Goal: Task Accomplishment & Management: Use online tool/utility

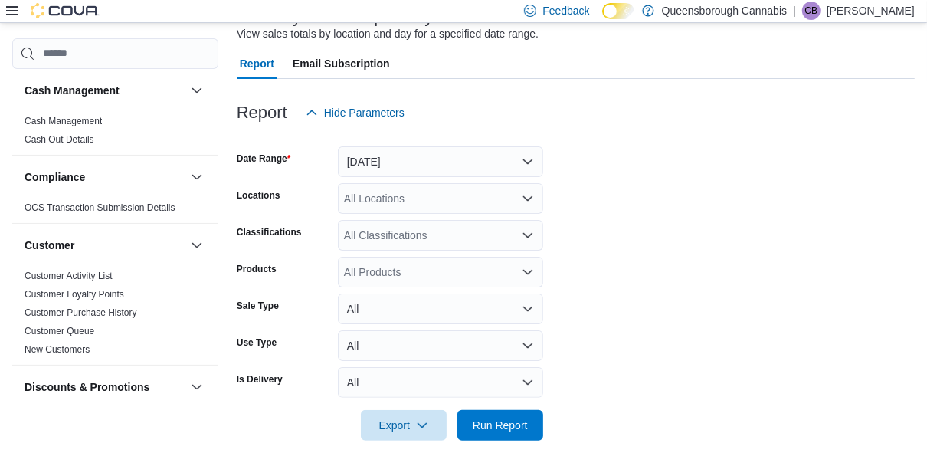
scroll to position [132, 0]
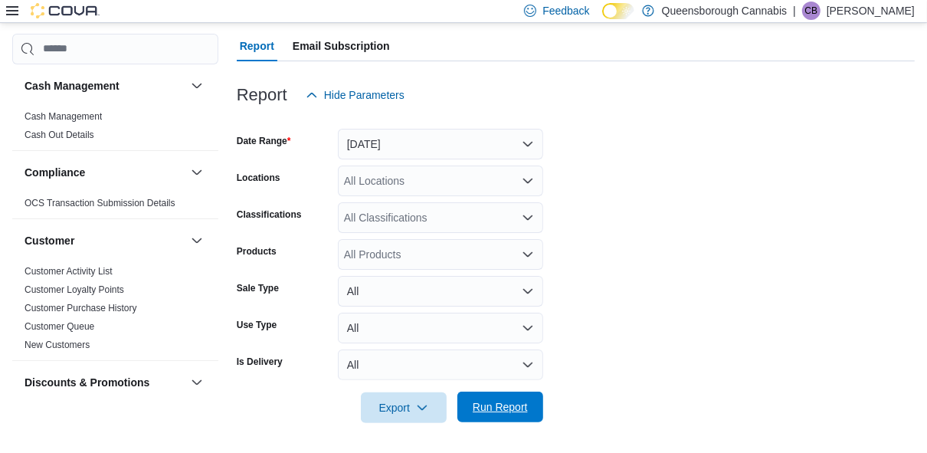
click at [499, 406] on span "Run Report" at bounding box center [500, 406] width 55 height 15
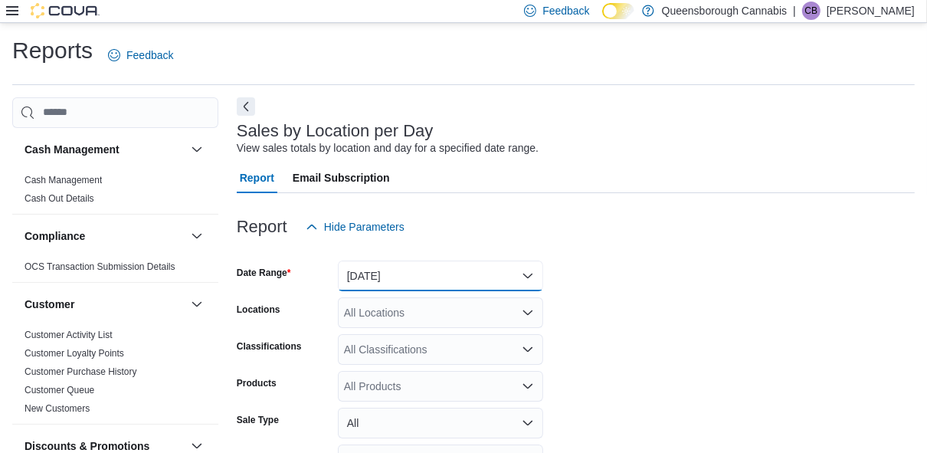
click at [385, 280] on button "Yesterday" at bounding box center [440, 275] width 205 height 31
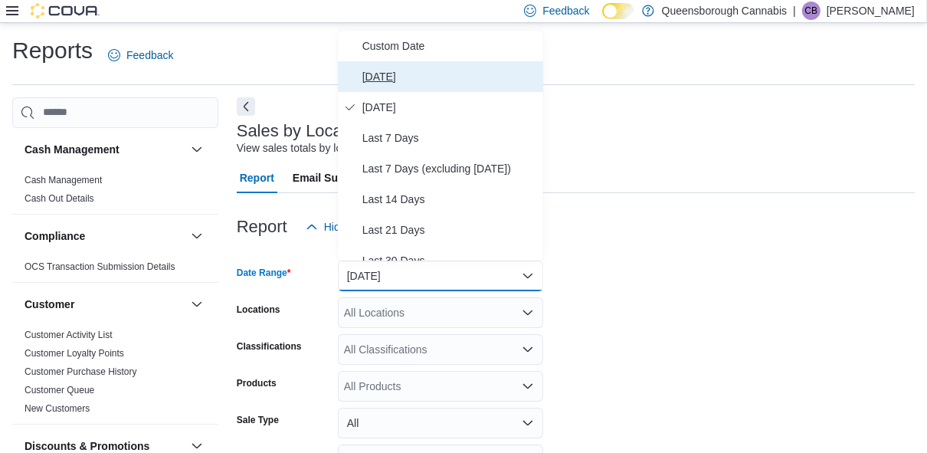
click at [368, 73] on span "Today" at bounding box center [449, 76] width 175 height 18
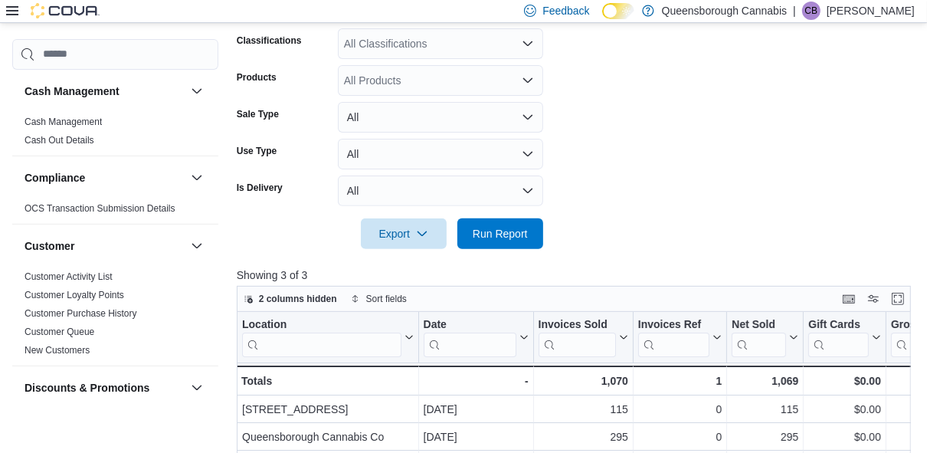
scroll to position [306, 0]
click at [490, 233] on span "Run Report" at bounding box center [500, 231] width 55 height 15
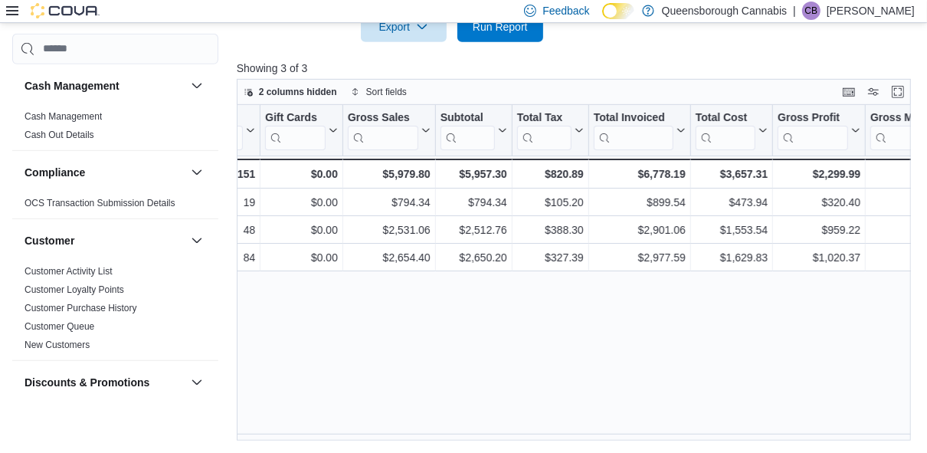
scroll to position [0, 564]
